Goal: Information Seeking & Learning: Learn about a topic

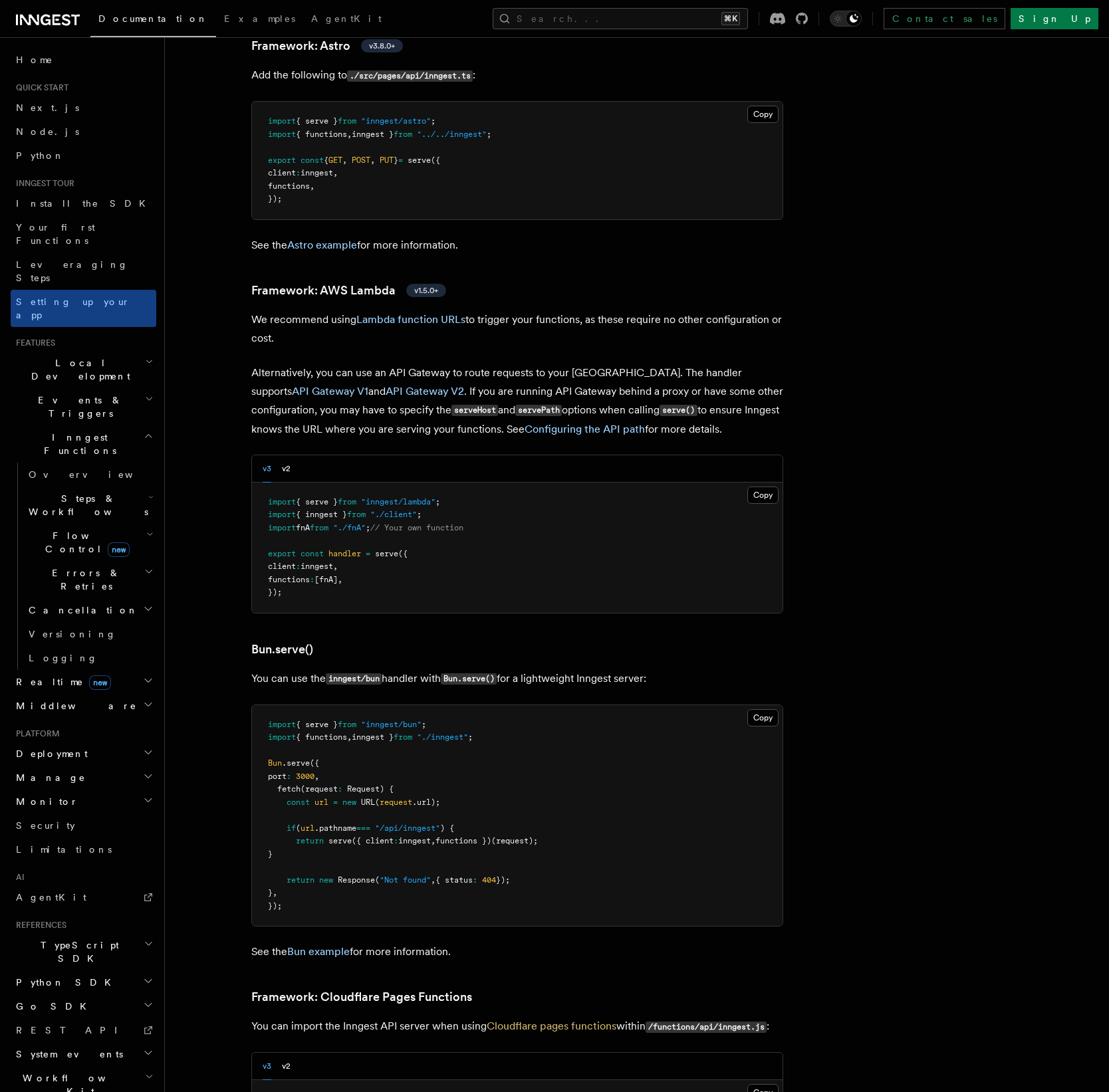
scroll to position [1217, 0]
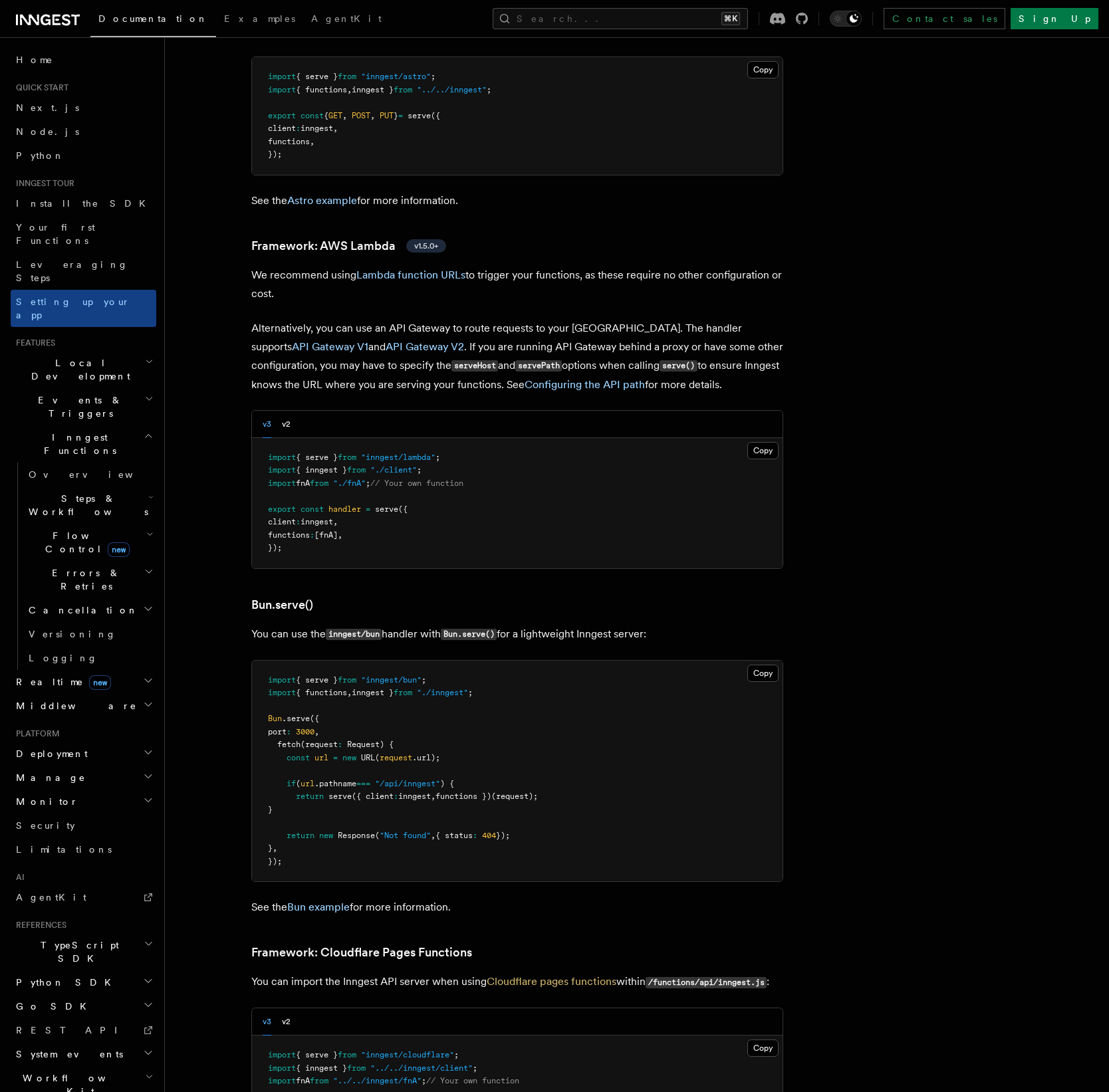
click at [556, 319] on p "Alternatively, you can use an API Gateway to route requests to your [GEOGRAPHIC…" at bounding box center [518, 356] width 532 height 75
click at [527, 21] on div "Search... ⌘K Contact sales Sign Up" at bounding box center [760, 18] width 677 height 21
click at [544, 26] on div "Search... ⌘K Contact sales Sign Up" at bounding box center [760, 18] width 677 height 21
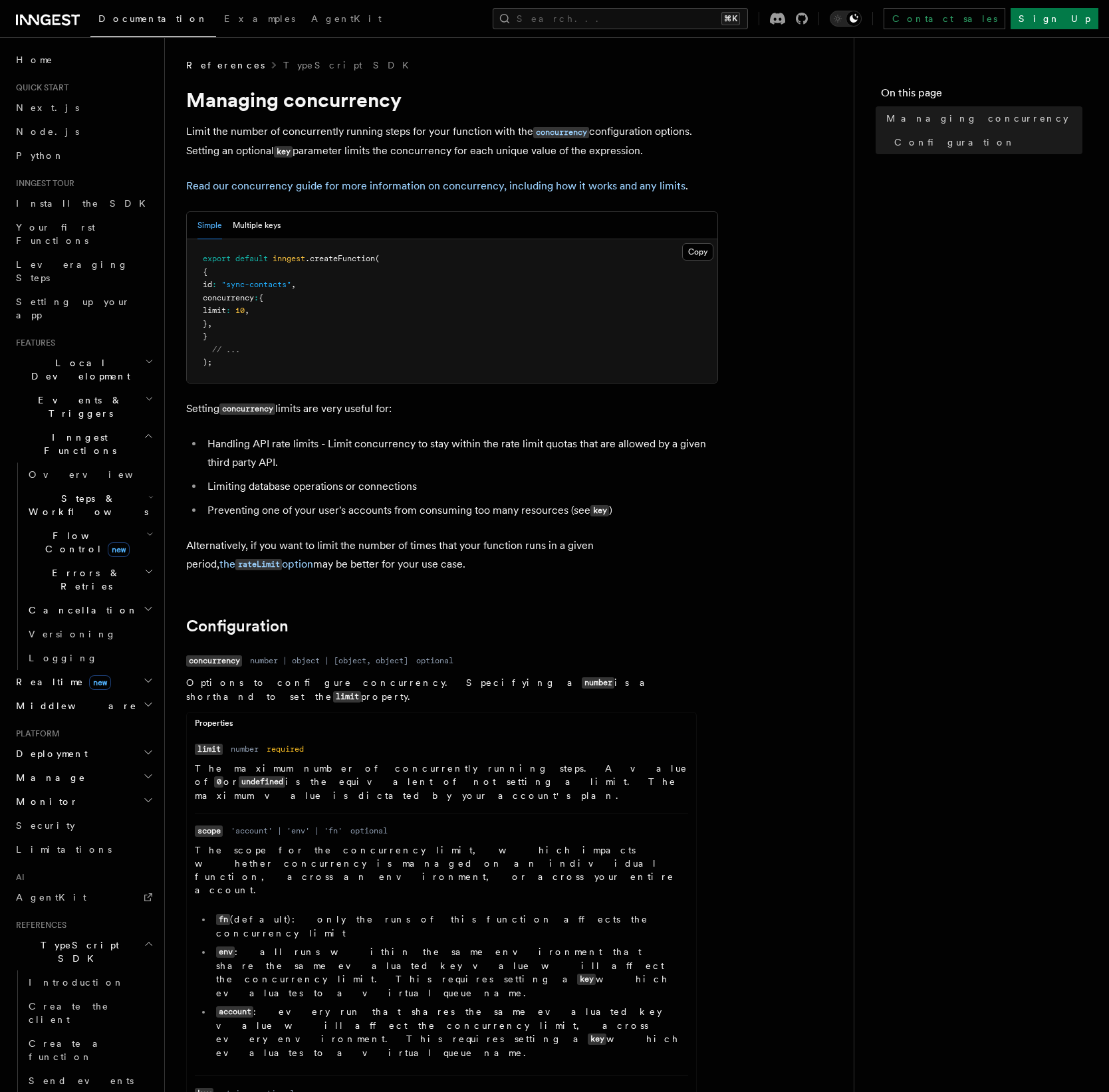
click at [249, 763] on p "The maximum number of concurrently running steps. A value of 0 or undefined is …" at bounding box center [441, 782] width 494 height 40
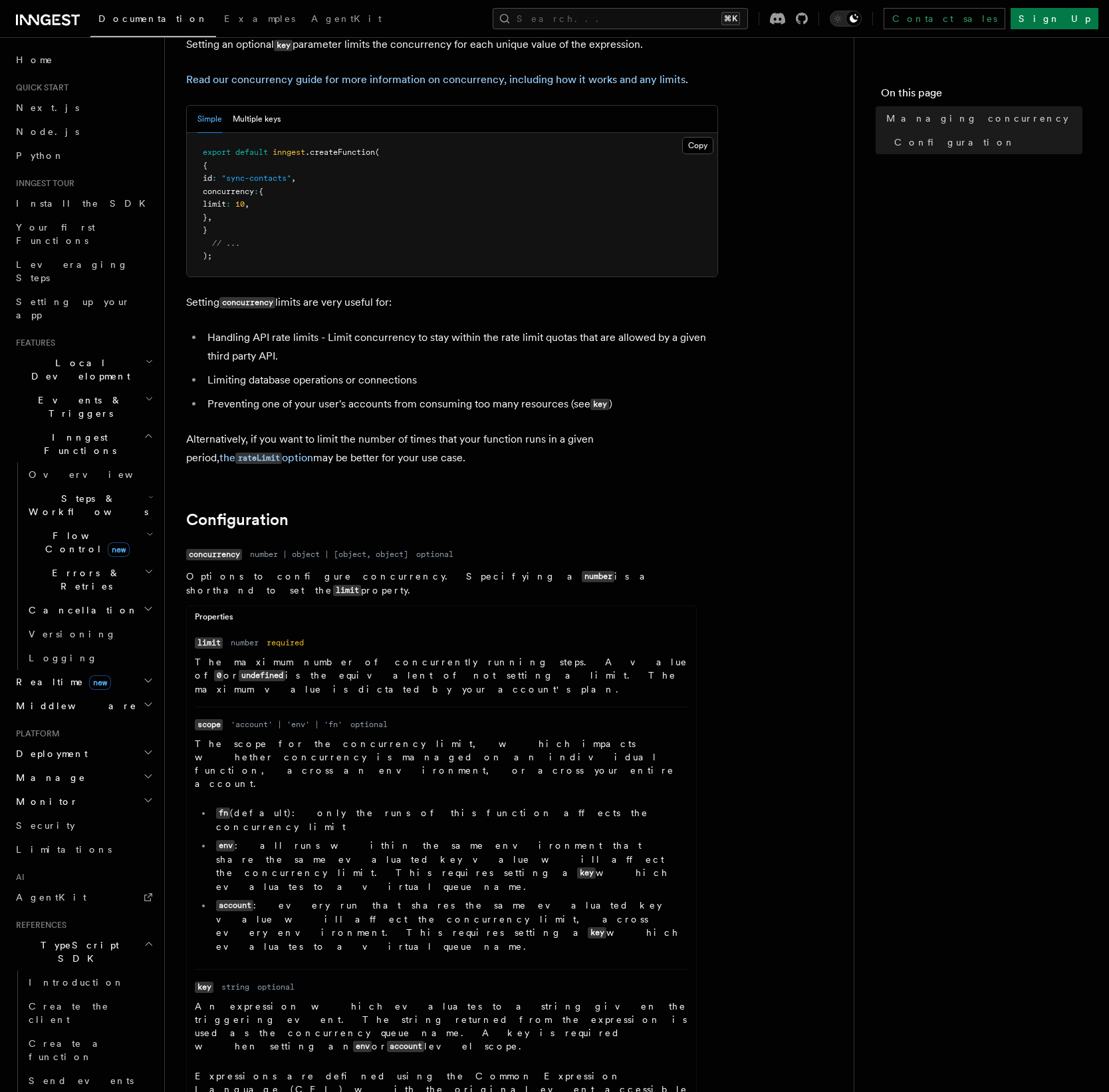
scroll to position [127, 0]
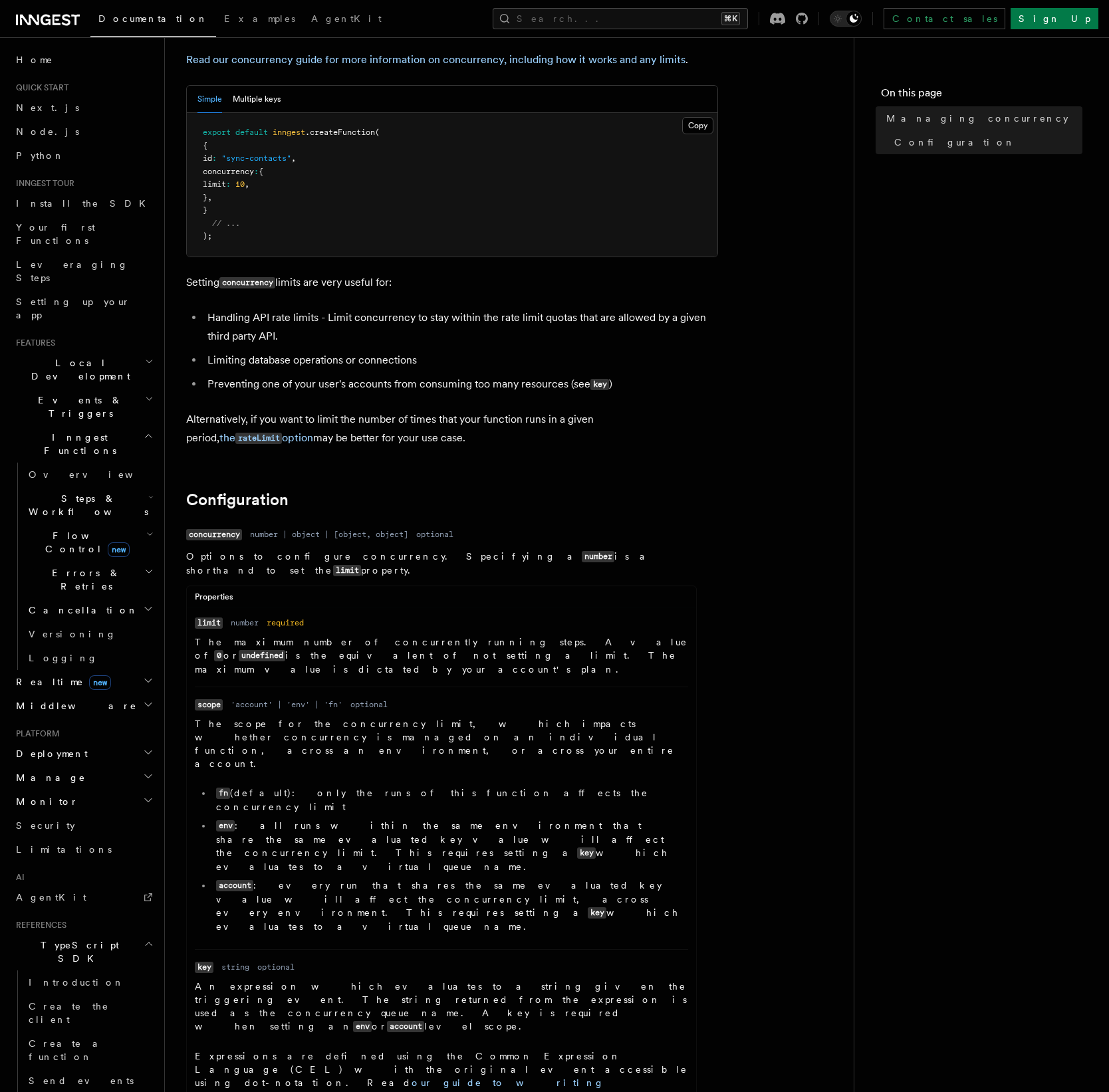
click at [422, 14] on div "Search... ⌘K Contact sales Sign Up" at bounding box center [760, 18] width 677 height 21
click at [423, 19] on div "Search... ⌘K Contact sales Sign Up" at bounding box center [760, 18] width 677 height 21
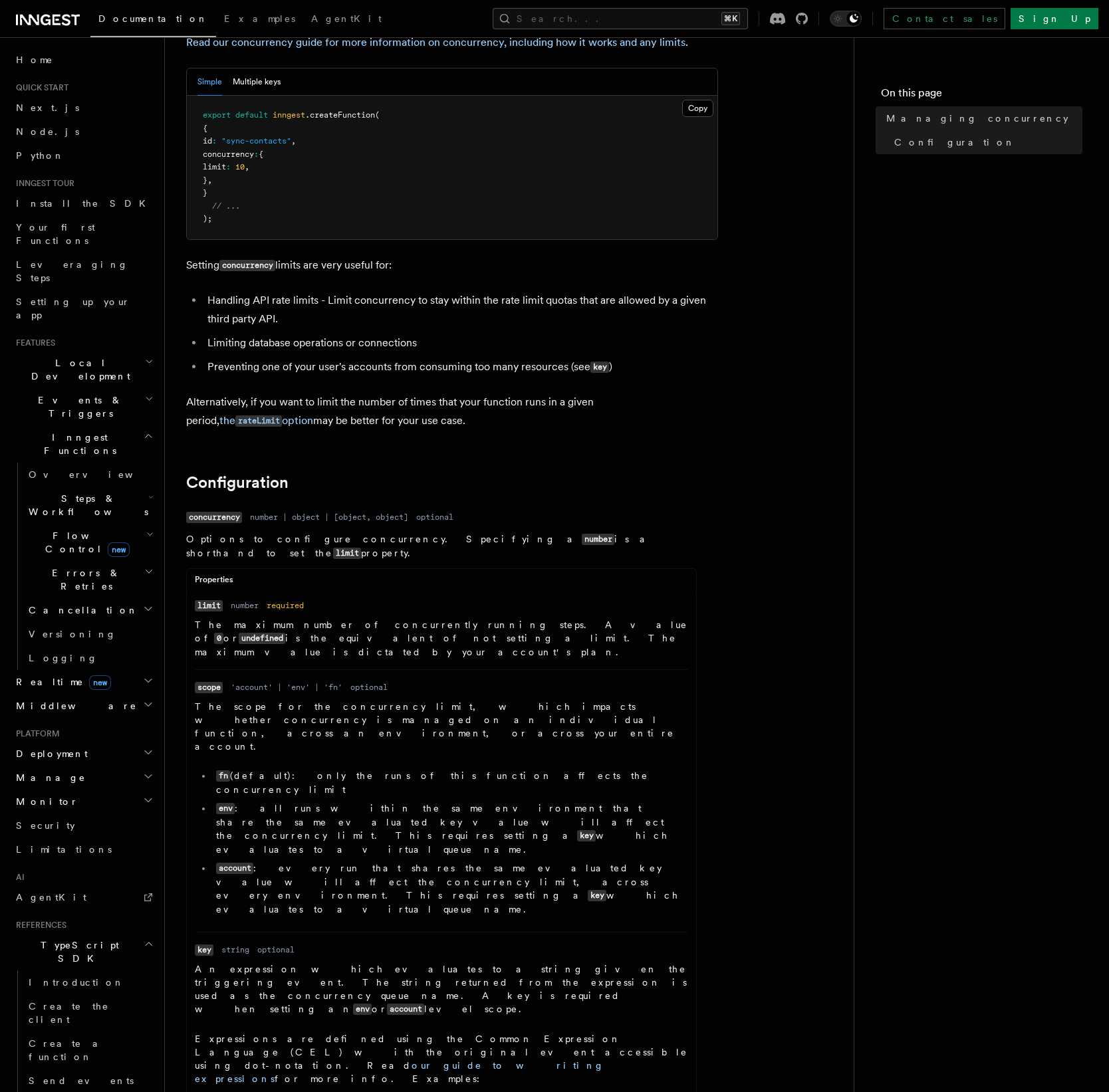
scroll to position [144, 0]
click at [695, 629] on ul "Name limit Type number Required required Description The maximum number of conc…" at bounding box center [441, 906] width 510 height 616
